Goal: Transaction & Acquisition: Purchase product/service

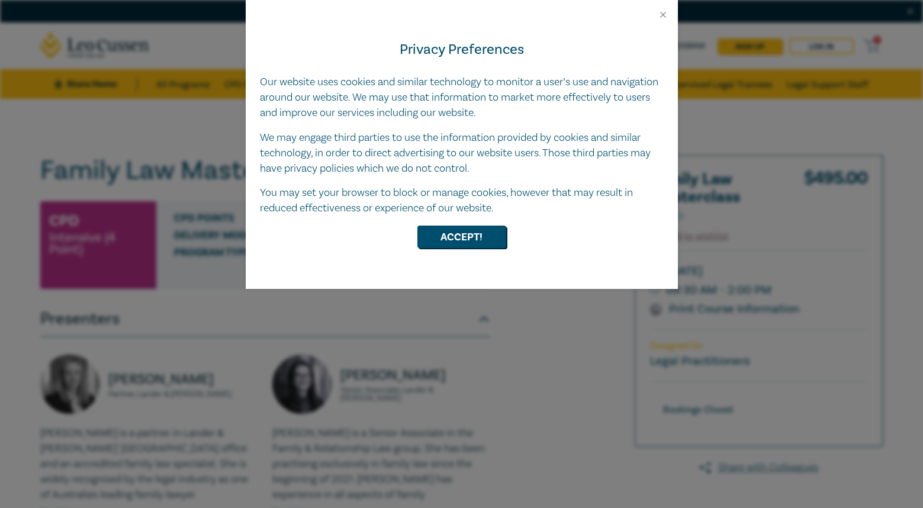
click at [464, 249] on div "Privacy Preferences Our website uses cookies and similar technology to monitor …" at bounding box center [462, 154] width 432 height 269
click at [467, 242] on button "Accept!" at bounding box center [461, 237] width 89 height 23
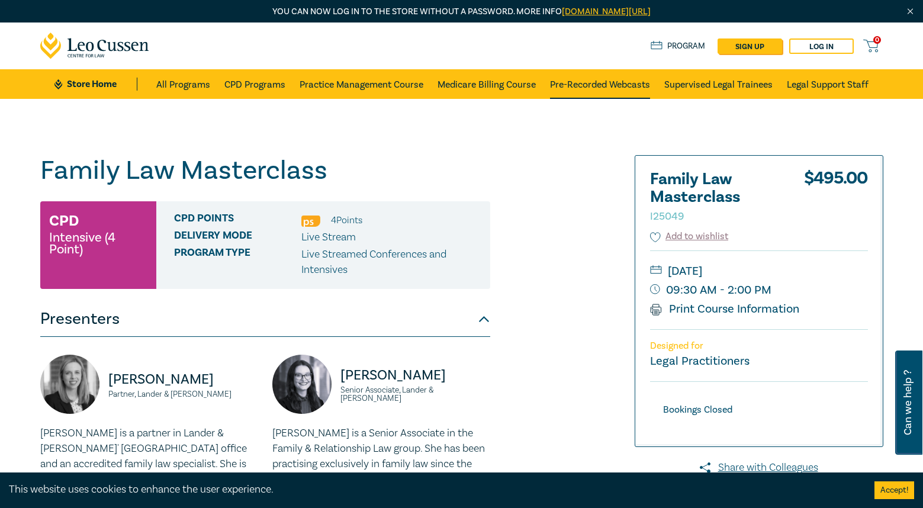
click at [603, 81] on link "Pre-Recorded Webcasts" at bounding box center [600, 84] width 100 height 30
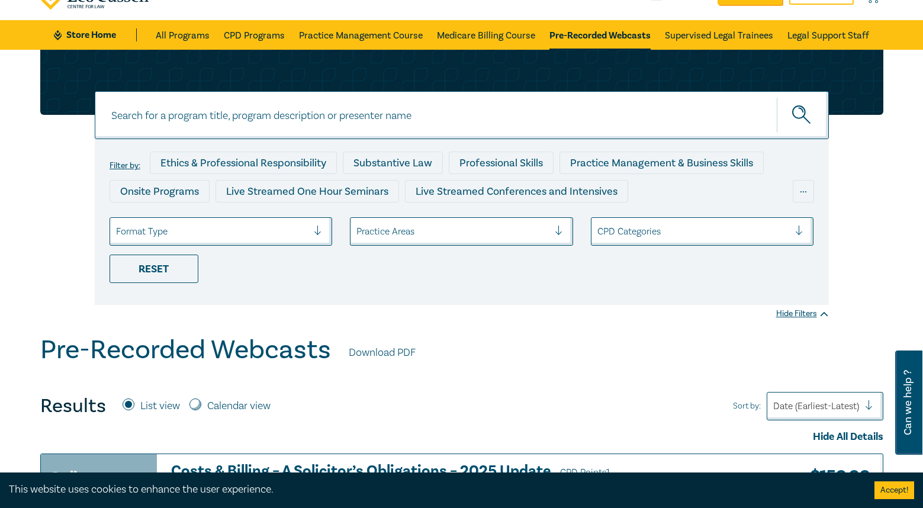
scroll to position [50, 0]
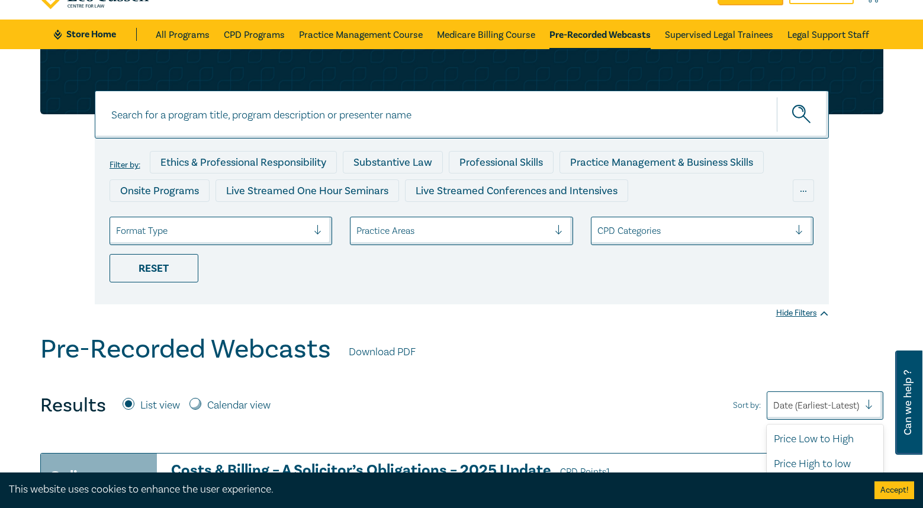
click at [798, 395] on div "Date (Earliest-Latest)" at bounding box center [825, 405] width 117 height 28
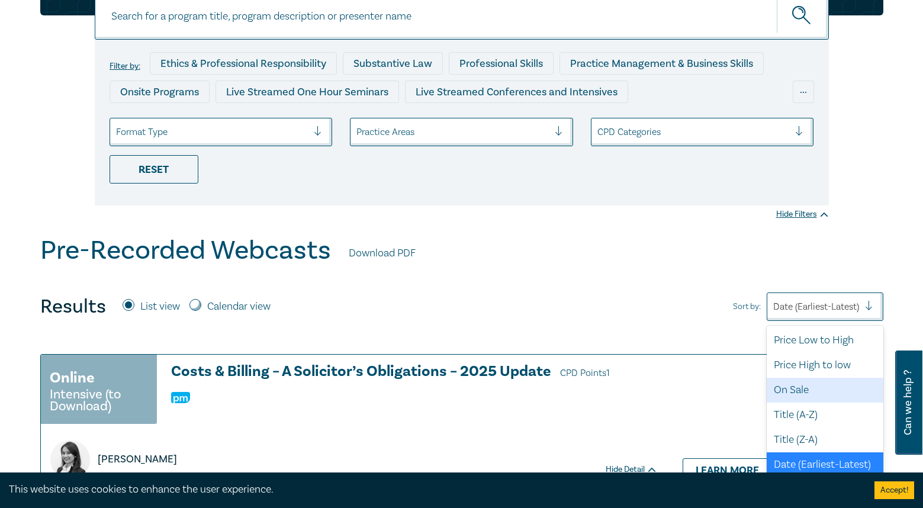
scroll to position [1, 0]
click at [815, 365] on div "Price High to low" at bounding box center [825, 364] width 117 height 25
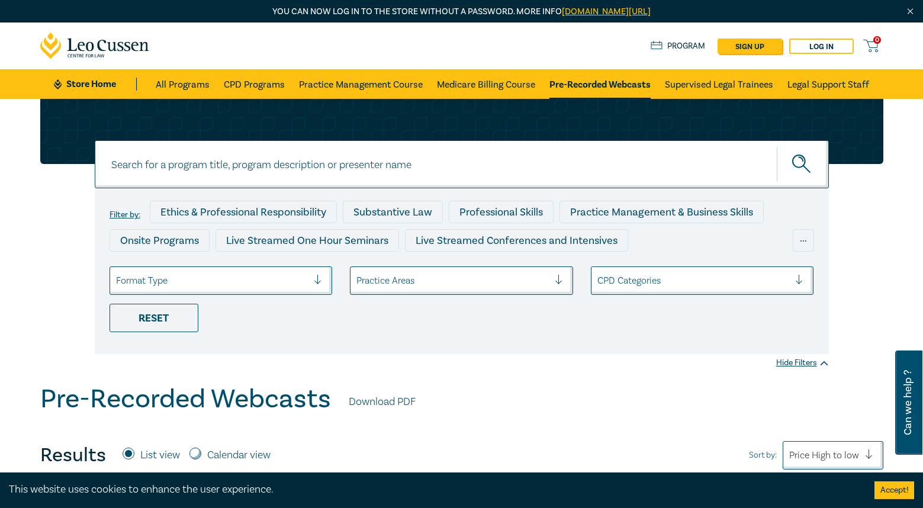
click at [898, 486] on button "Accept!" at bounding box center [895, 490] width 40 height 18
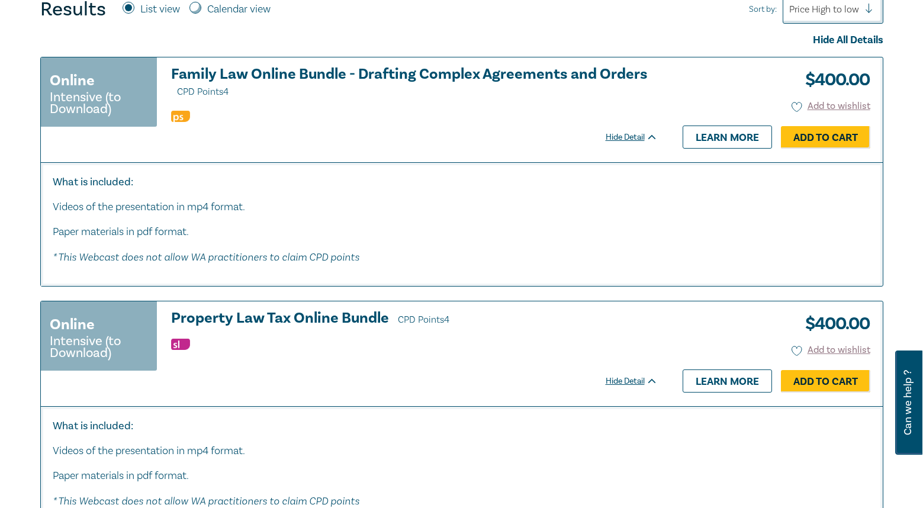
scroll to position [449, 0]
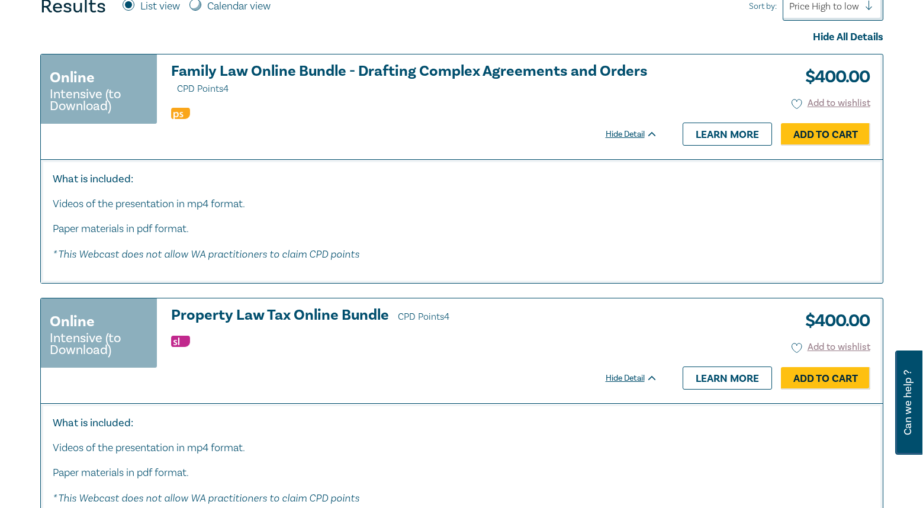
click at [630, 142] on div "Hide Detail Learn more Add to Cart" at bounding box center [738, 134] width 265 height 23
click at [705, 132] on link "Learn more" at bounding box center [727, 134] width 89 height 23
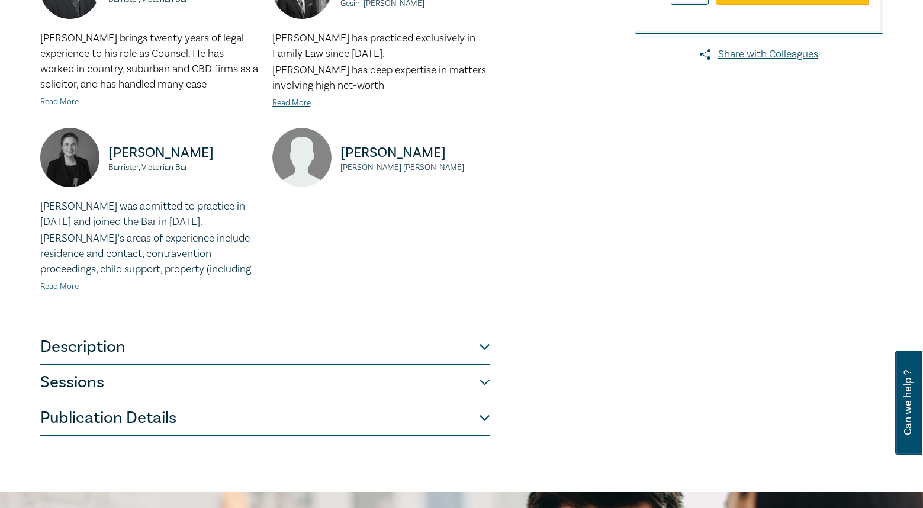
scroll to position [413, 0]
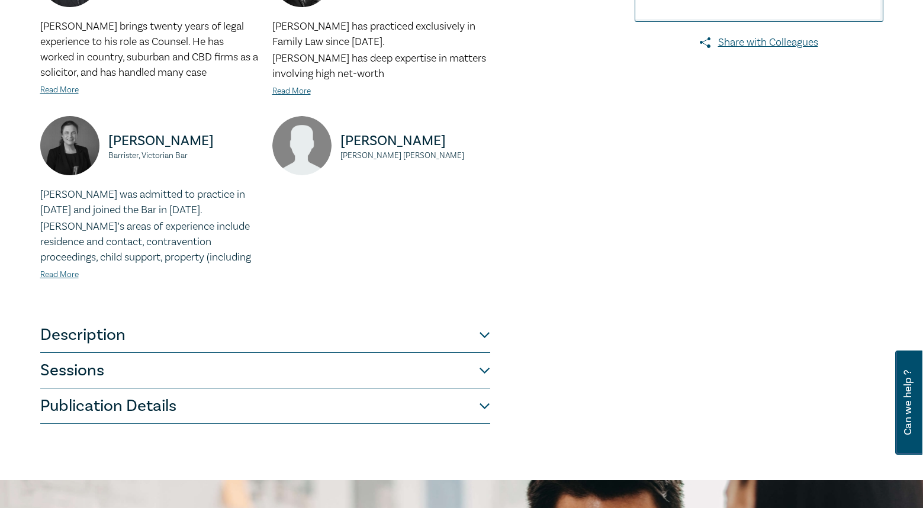
click at [483, 335] on button "Description" at bounding box center [265, 335] width 450 height 36
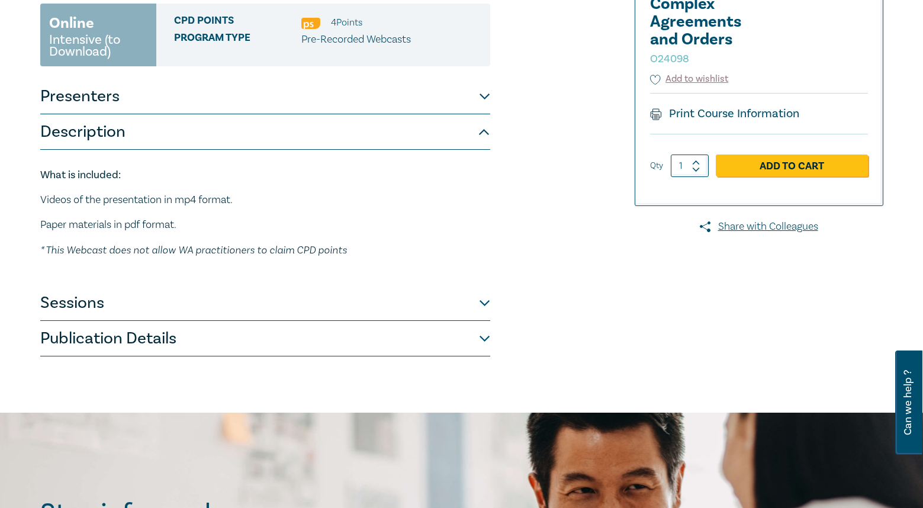
scroll to position [230, 0]
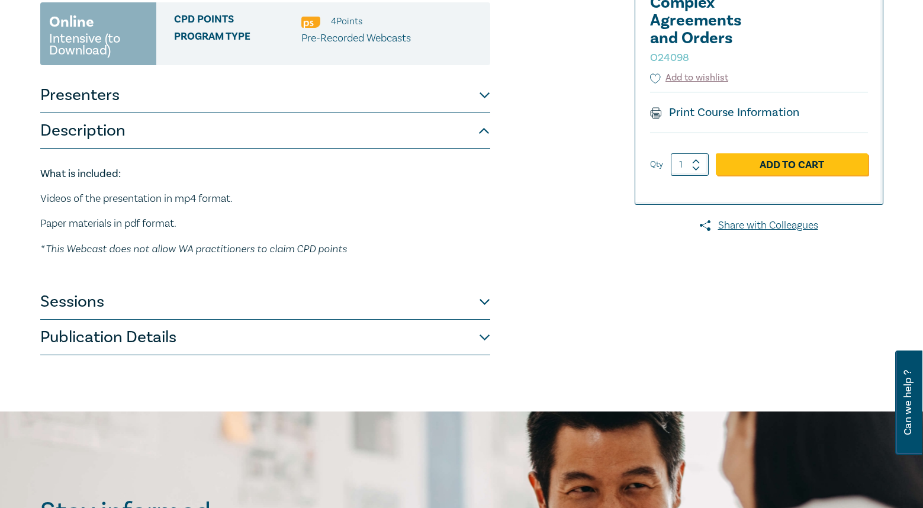
click at [448, 290] on button "Sessions" at bounding box center [265, 302] width 450 height 36
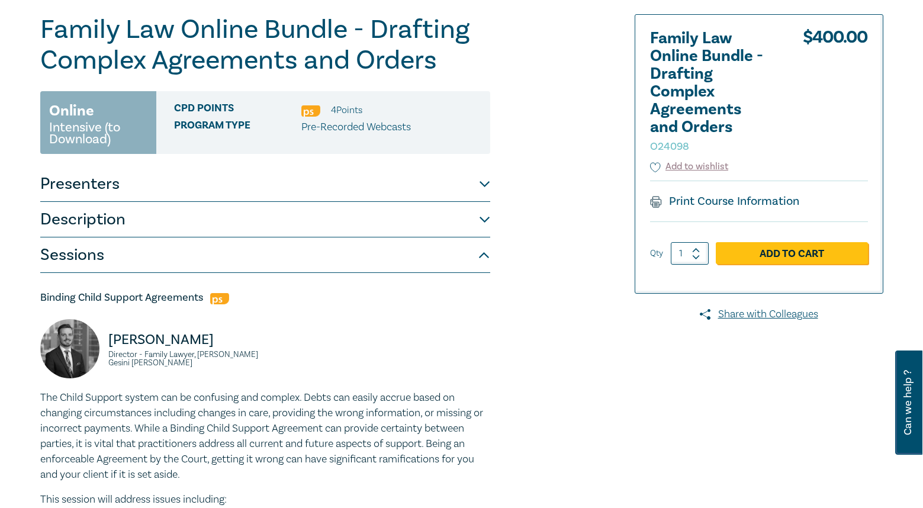
scroll to position [0, 0]
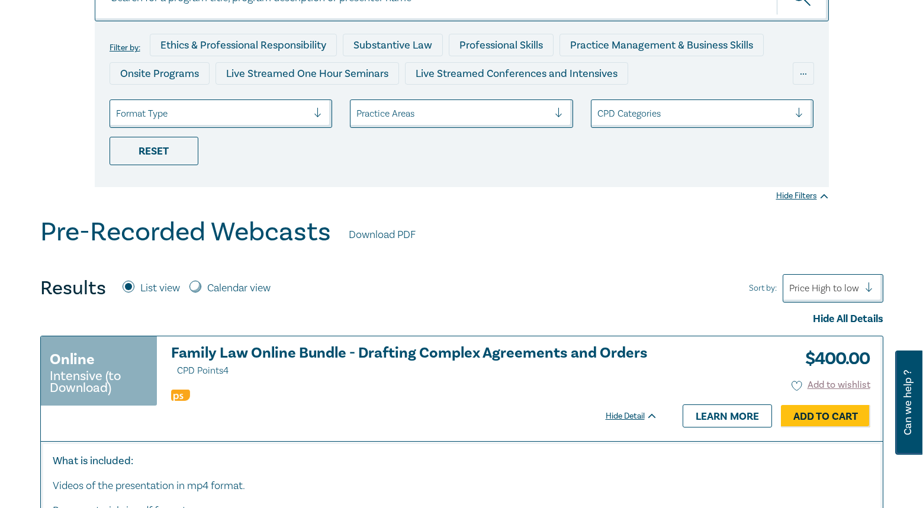
scroll to position [73, 0]
